Goal: Task Accomplishment & Management: Manage account settings

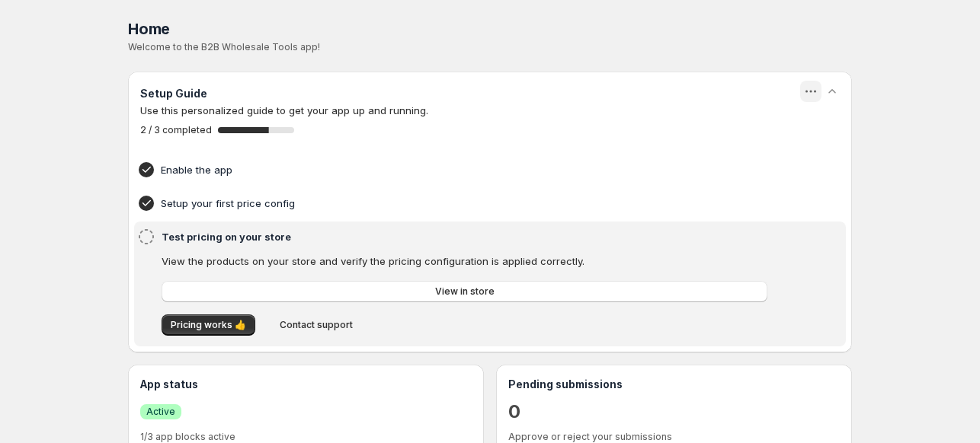
click at [817, 97] on icon "button" at bounding box center [810, 91] width 15 height 15
click at [170, 163] on h4 "Enable the app" at bounding box center [466, 169] width 611 height 15
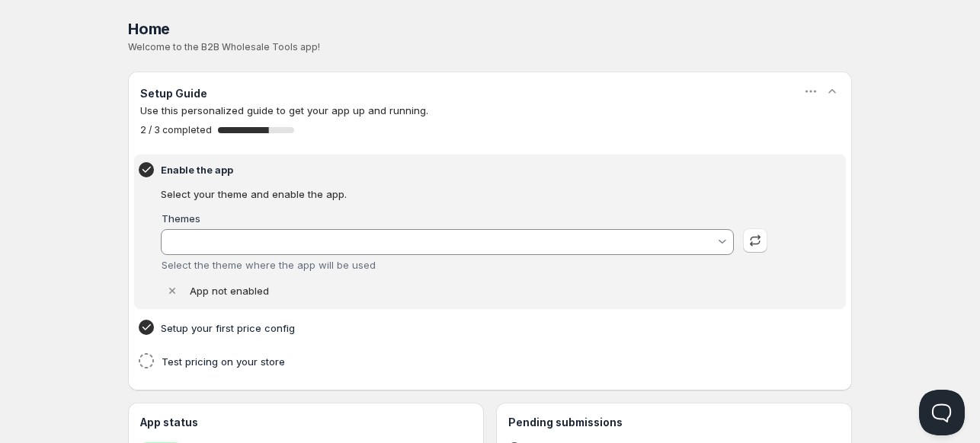
type input "Empire Customized by Acelat 27062025"
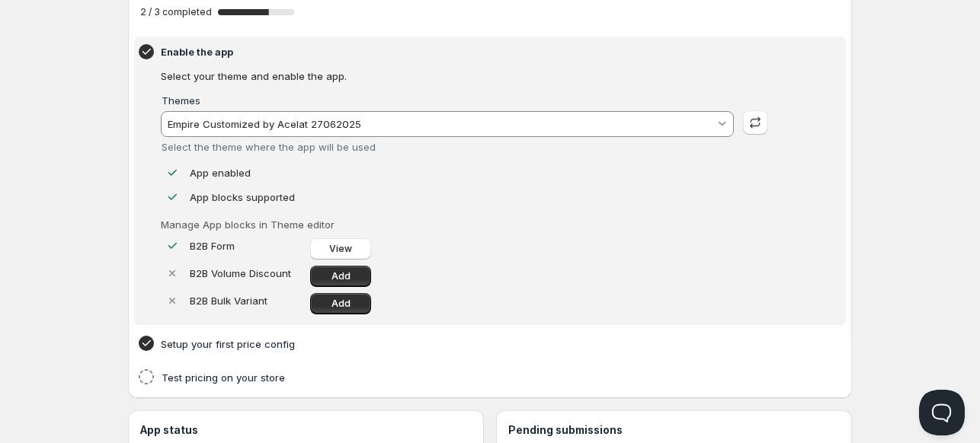
scroll to position [152, 0]
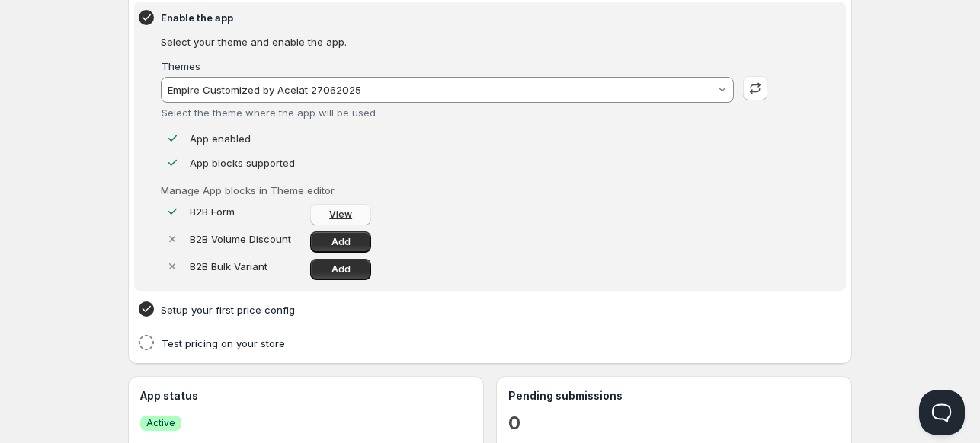
click at [334, 206] on link "View" at bounding box center [340, 214] width 61 height 21
click at [180, 213] on div at bounding box center [172, 211] width 23 height 15
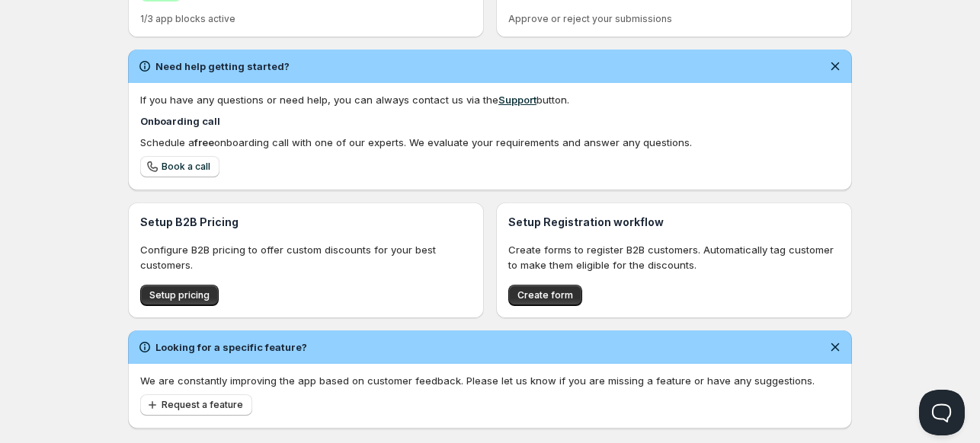
scroll to position [606, 0]
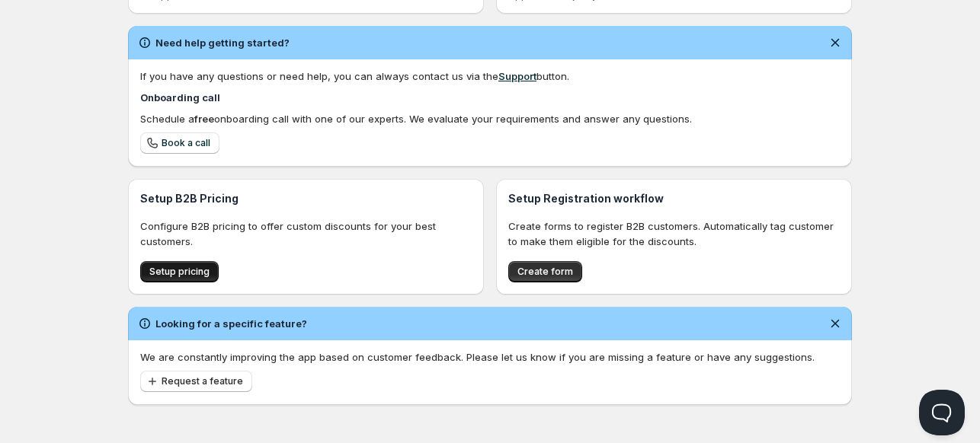
click at [178, 277] on span "Setup pricing" at bounding box center [179, 272] width 60 height 12
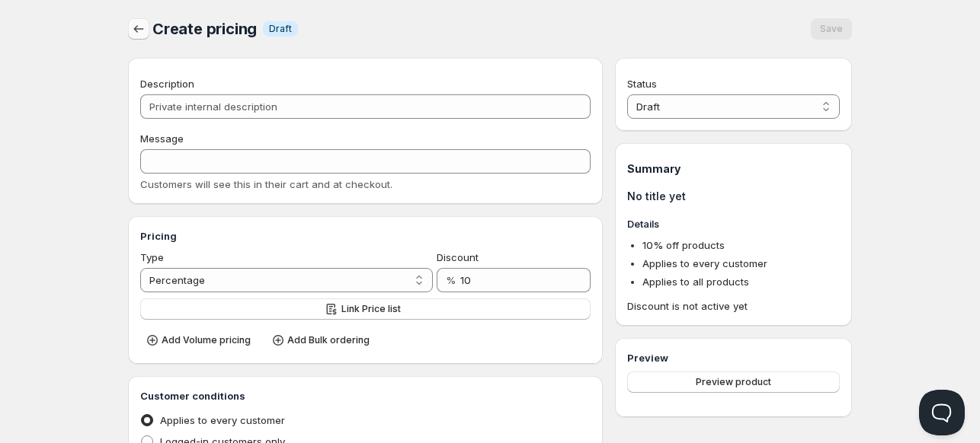
click at [134, 30] on icon "button" at bounding box center [139, 29] width 10 height 8
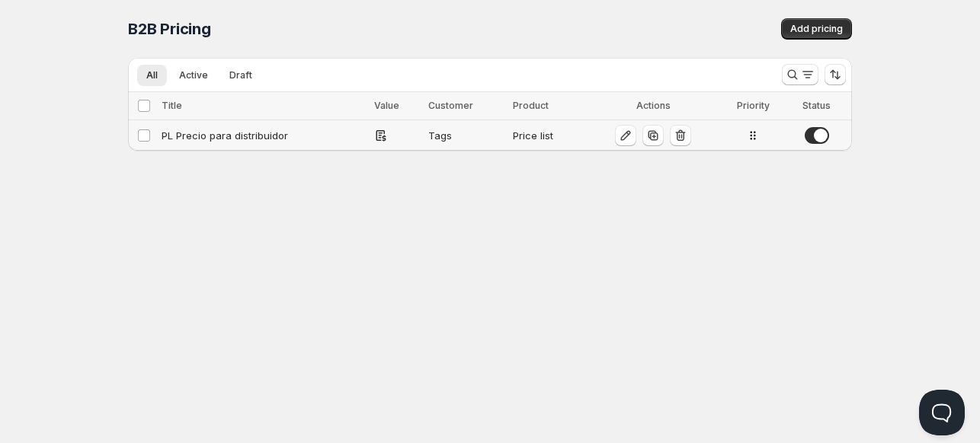
click at [274, 137] on div "PL Precio para distribuidor" at bounding box center [263, 135] width 203 height 15
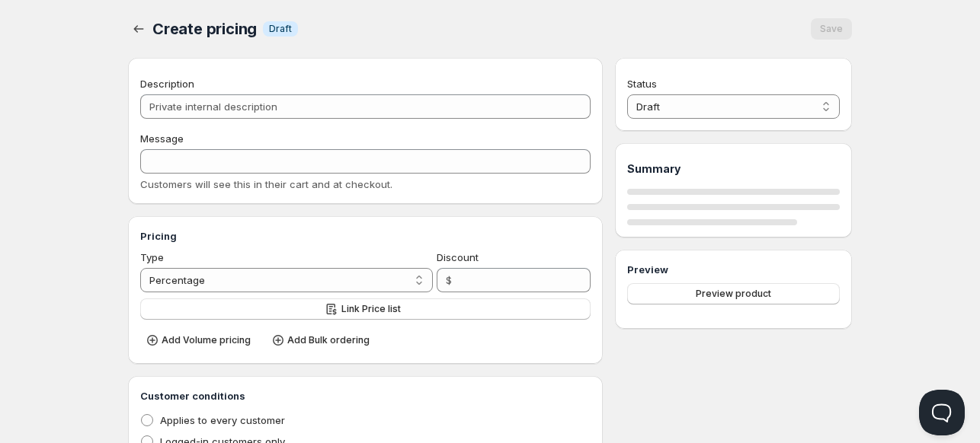
type input "PL Precio para distribuidor"
type input "Precio para Distribuidor"
radio input "true"
select select "1"
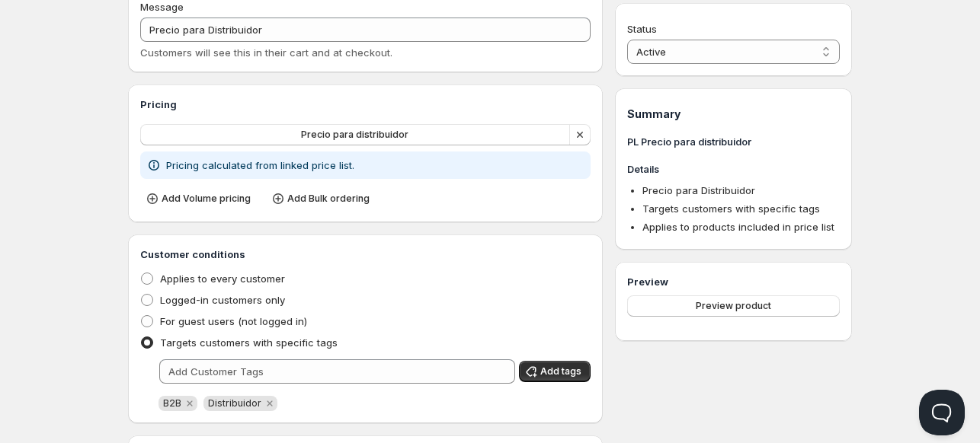
scroll to position [152, 0]
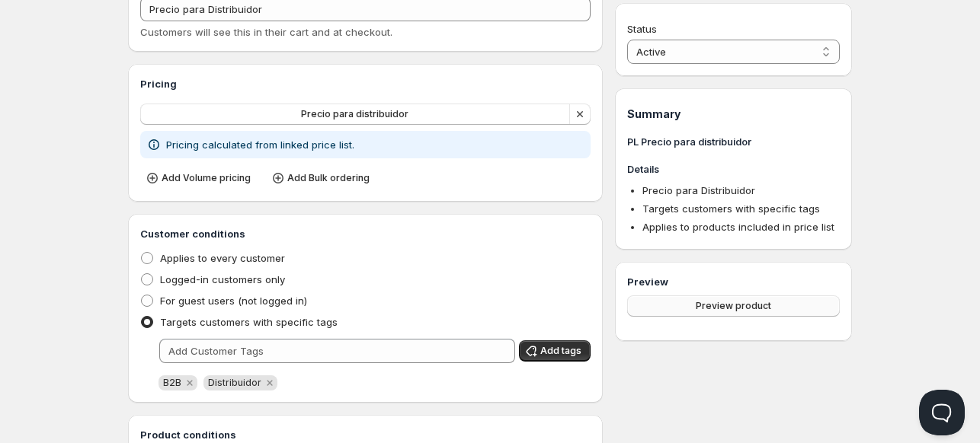
click at [692, 310] on button "Preview product" at bounding box center [733, 306] width 213 height 21
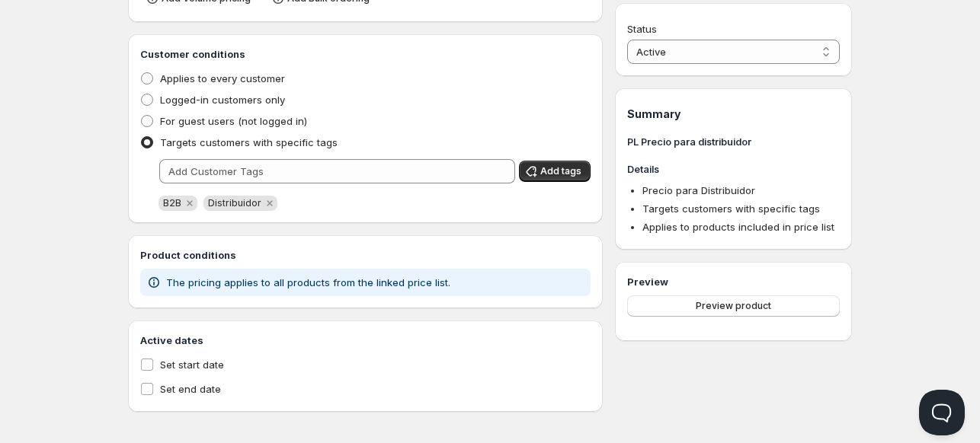
scroll to position [340, 0]
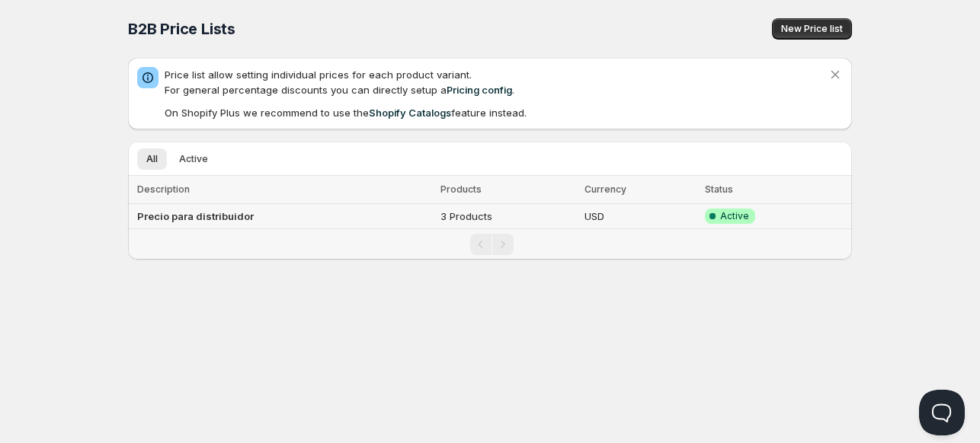
click at [216, 217] on b "Precio para distribuidor" at bounding box center [195, 216] width 117 height 12
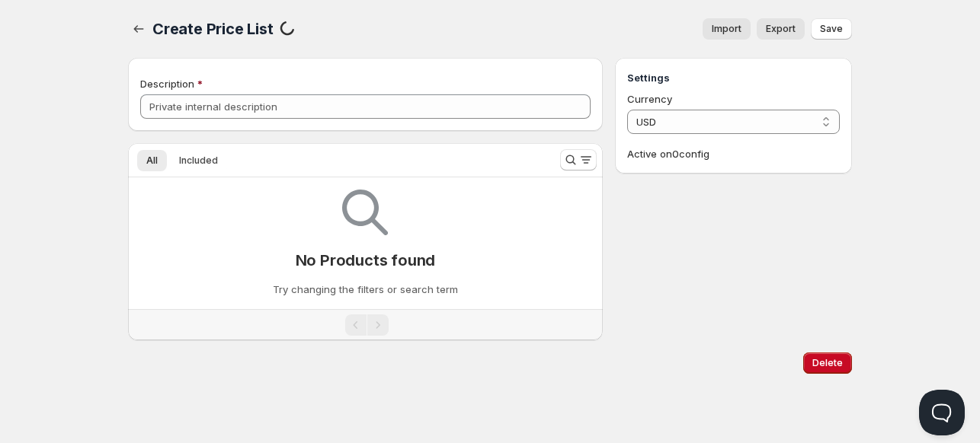
type input "Precio para distribuidor"
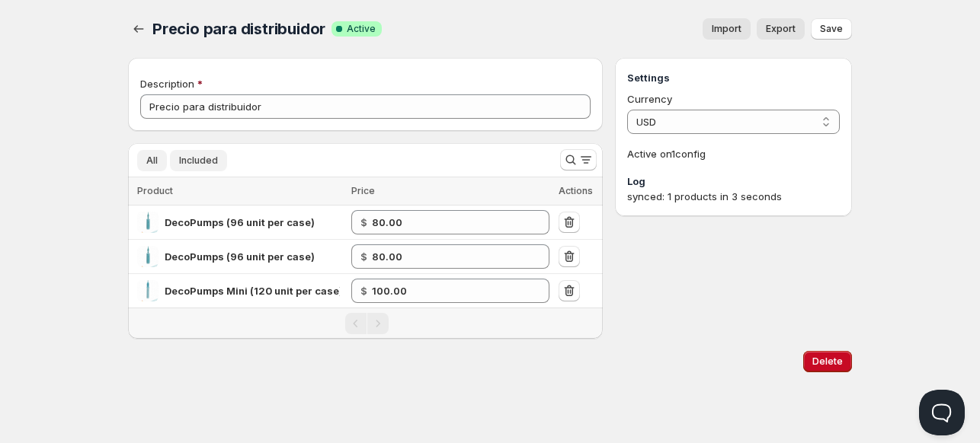
click at [144, 165] on button "All" at bounding box center [152, 160] width 30 height 21
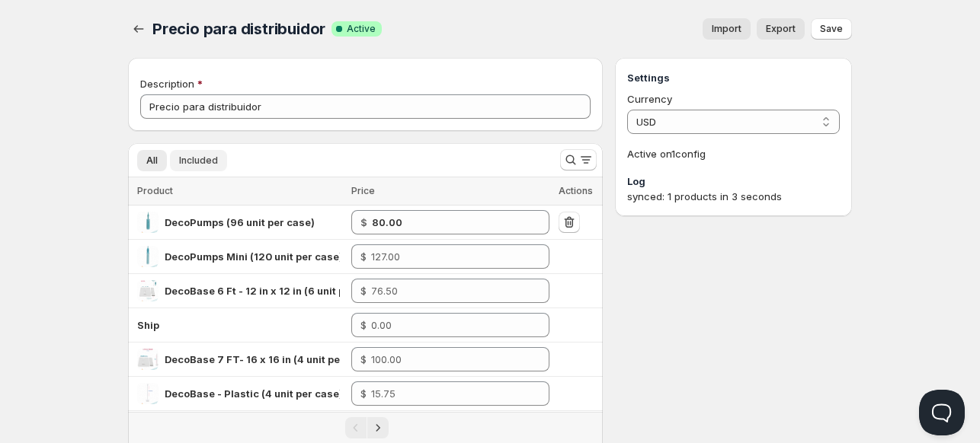
click at [190, 157] on span "Included" at bounding box center [198, 161] width 39 height 12
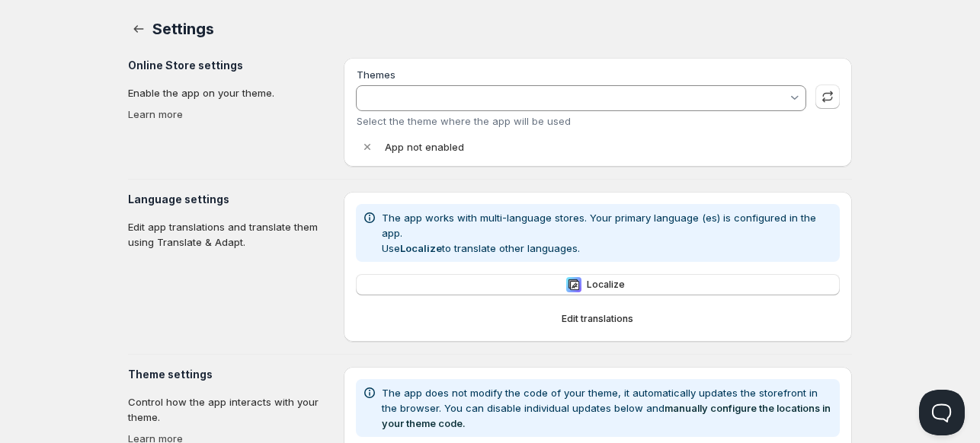
type input "Empire Customized by Acelat 27062025"
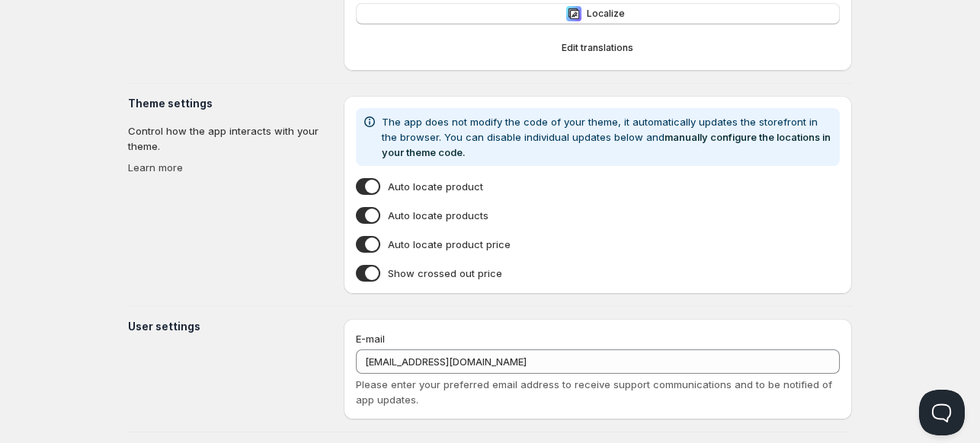
scroll to position [418, 0]
